Goal: Task Accomplishment & Management: Manage account settings

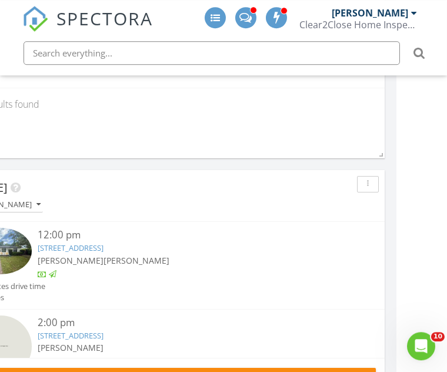
scroll to position [1219, 51]
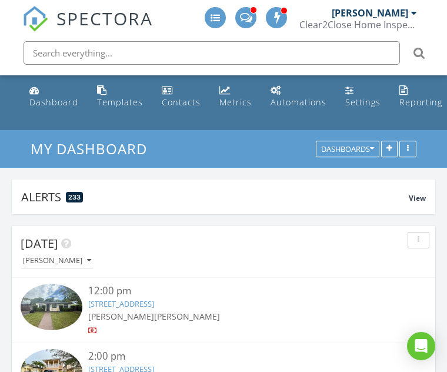
scroll to position [253, 424]
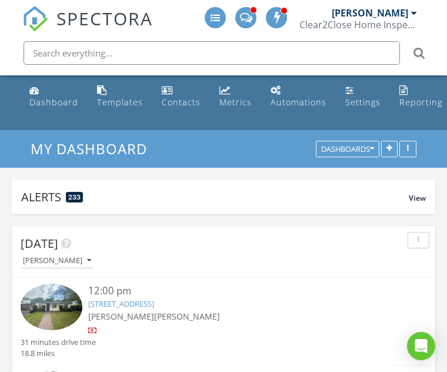
click at [49, 47] on input "text" at bounding box center [212, 53] width 377 height 24
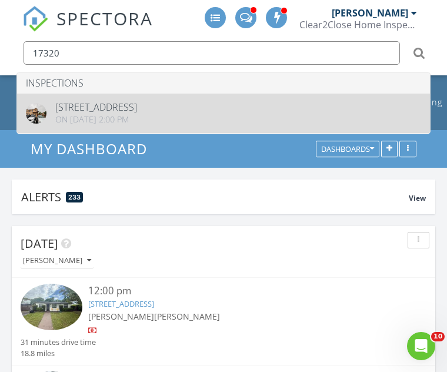
type input "17320"
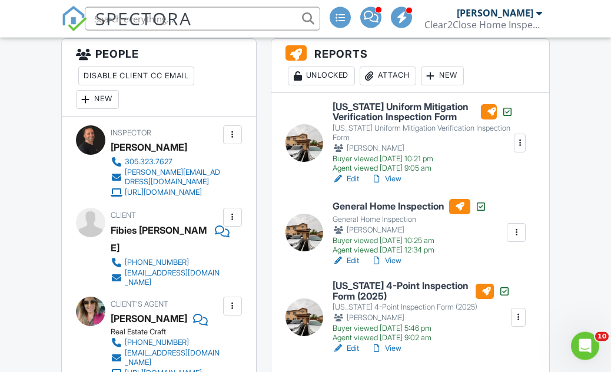
scroll to position [319, 0]
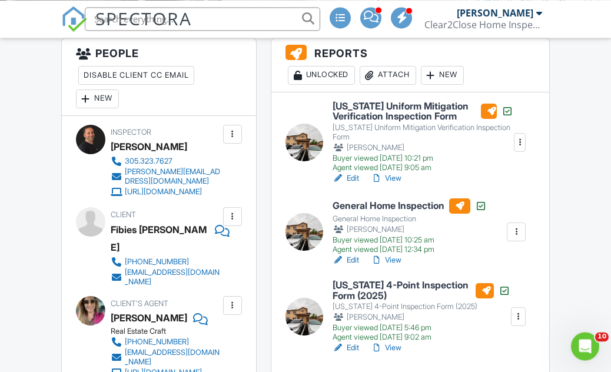
click at [418, 354] on div "Edit View" at bounding box center [421, 348] width 178 height 12
click at [400, 353] on link "View" at bounding box center [386, 348] width 31 height 12
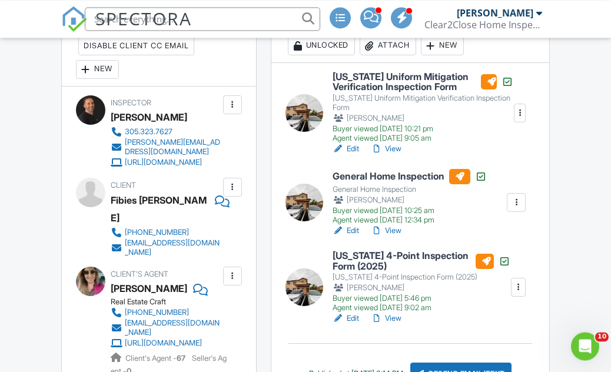
scroll to position [348, 0]
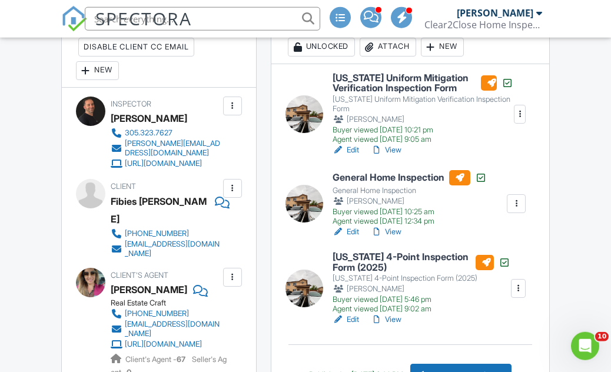
click at [357, 325] on link "Edit" at bounding box center [345, 320] width 26 height 12
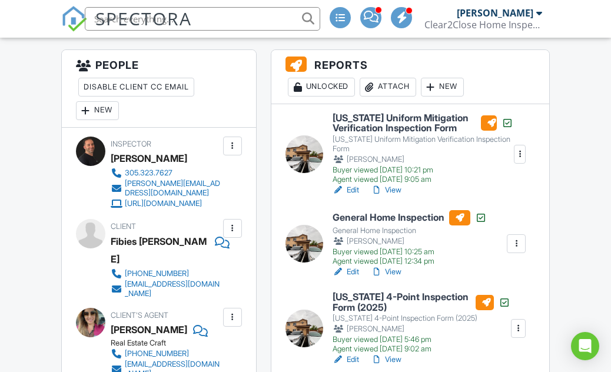
click at [397, 278] on link "View" at bounding box center [386, 272] width 31 height 12
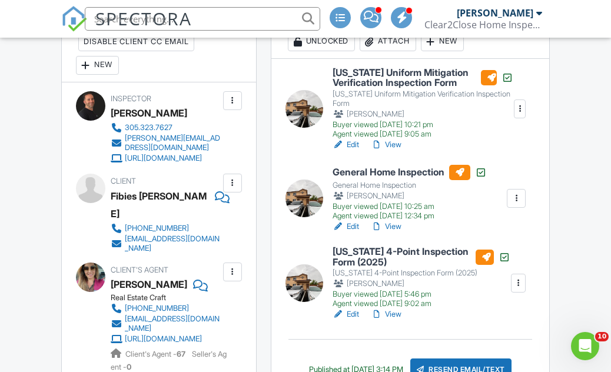
click at [401, 320] on link "View" at bounding box center [386, 314] width 31 height 12
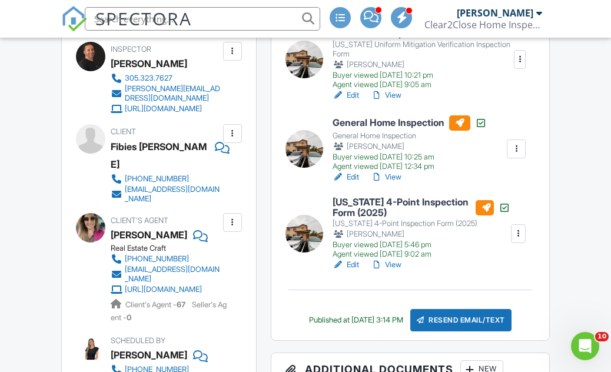
click at [351, 271] on link "Edit" at bounding box center [345, 265] width 26 height 12
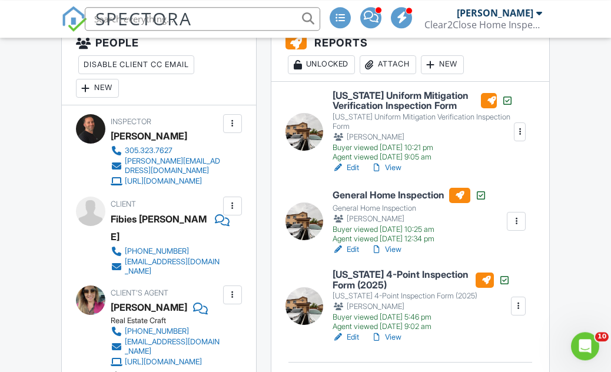
scroll to position [328, 0]
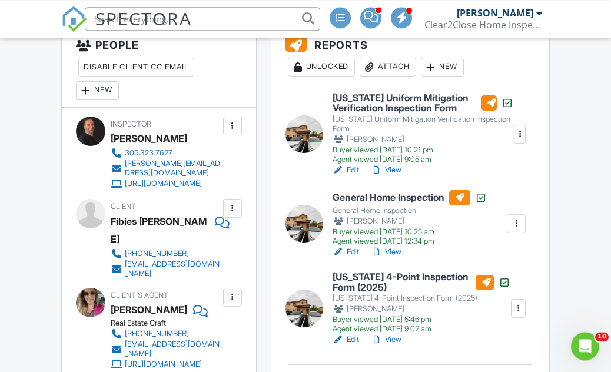
click at [397, 176] on link "View" at bounding box center [386, 170] width 31 height 12
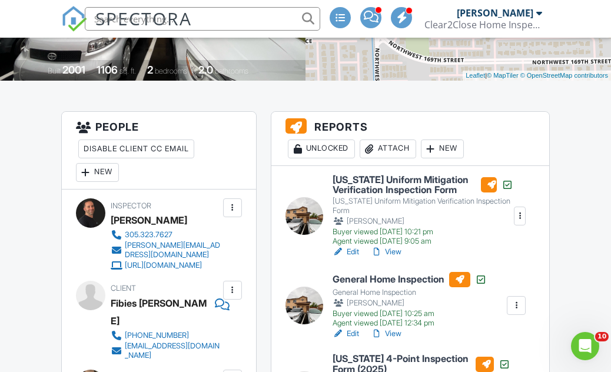
click at [357, 258] on link "Edit" at bounding box center [345, 252] width 26 height 12
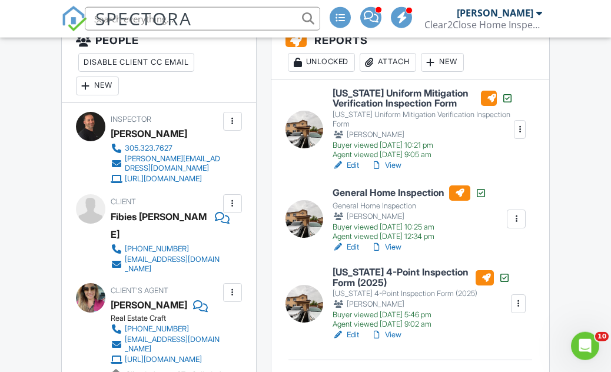
scroll to position [333, 0]
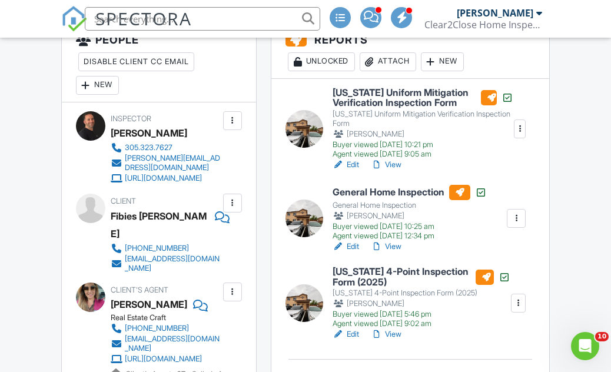
click at [399, 171] on link "View" at bounding box center [386, 165] width 31 height 12
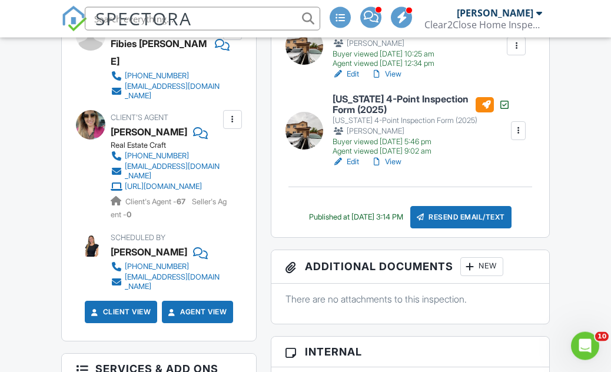
click at [510, 228] on div "Resend Email/Text" at bounding box center [460, 217] width 101 height 22
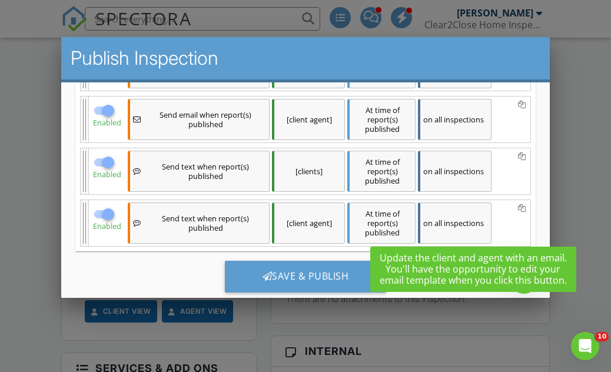
scroll to position [274, 0]
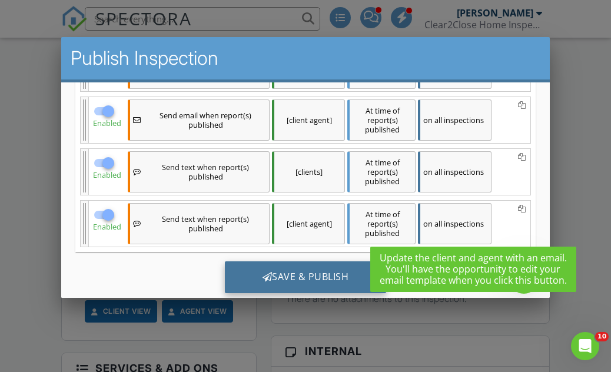
click at [318, 275] on div "Save & Publish" at bounding box center [305, 277] width 162 height 32
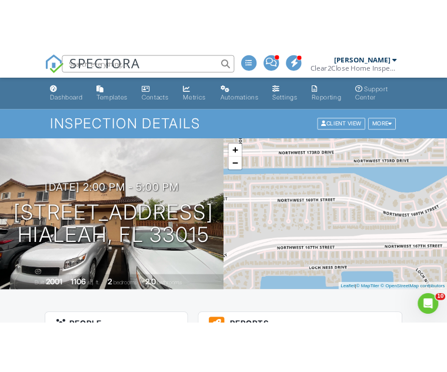
scroll to position [0, 26]
